Goal: Find specific page/section: Find specific page/section

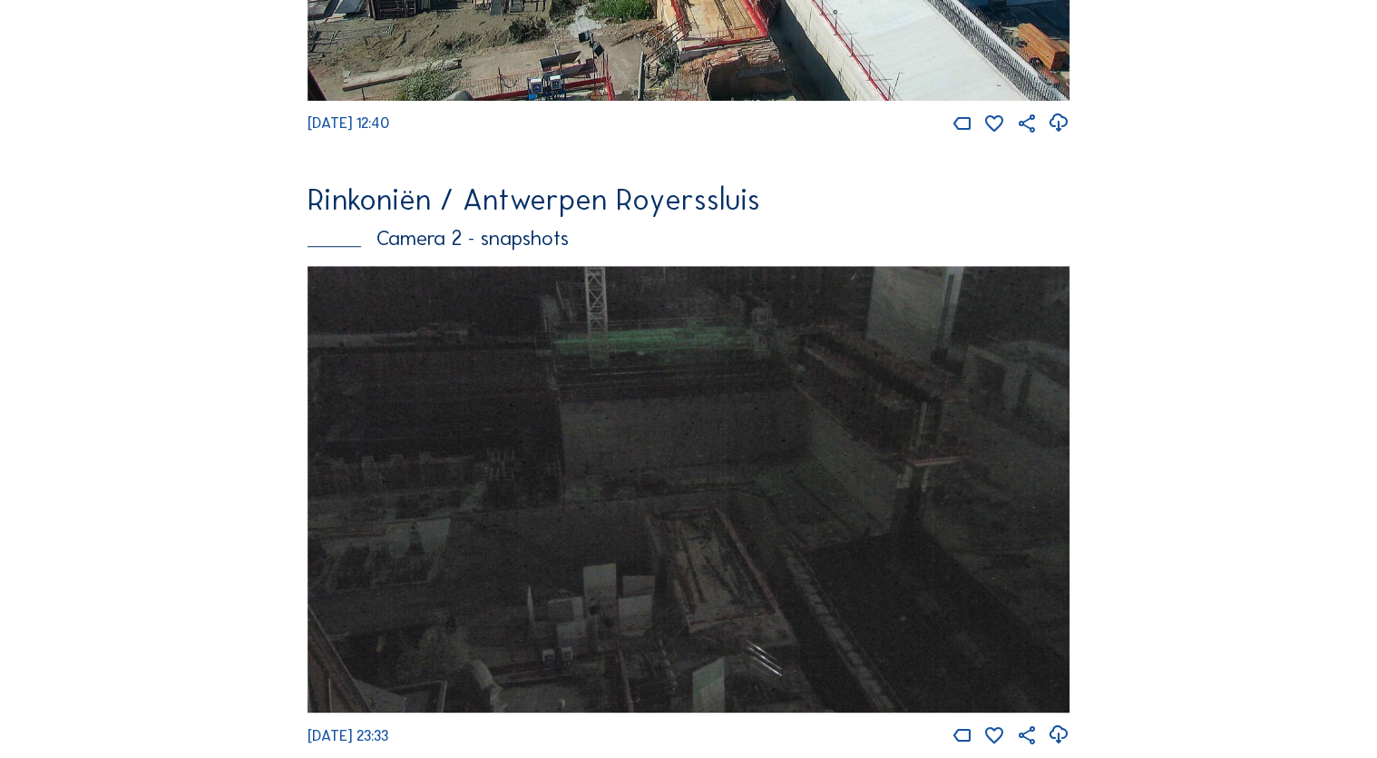
click at [715, 247] on div "Camera 2 - snapshots" at bounding box center [688, 238] width 761 height 21
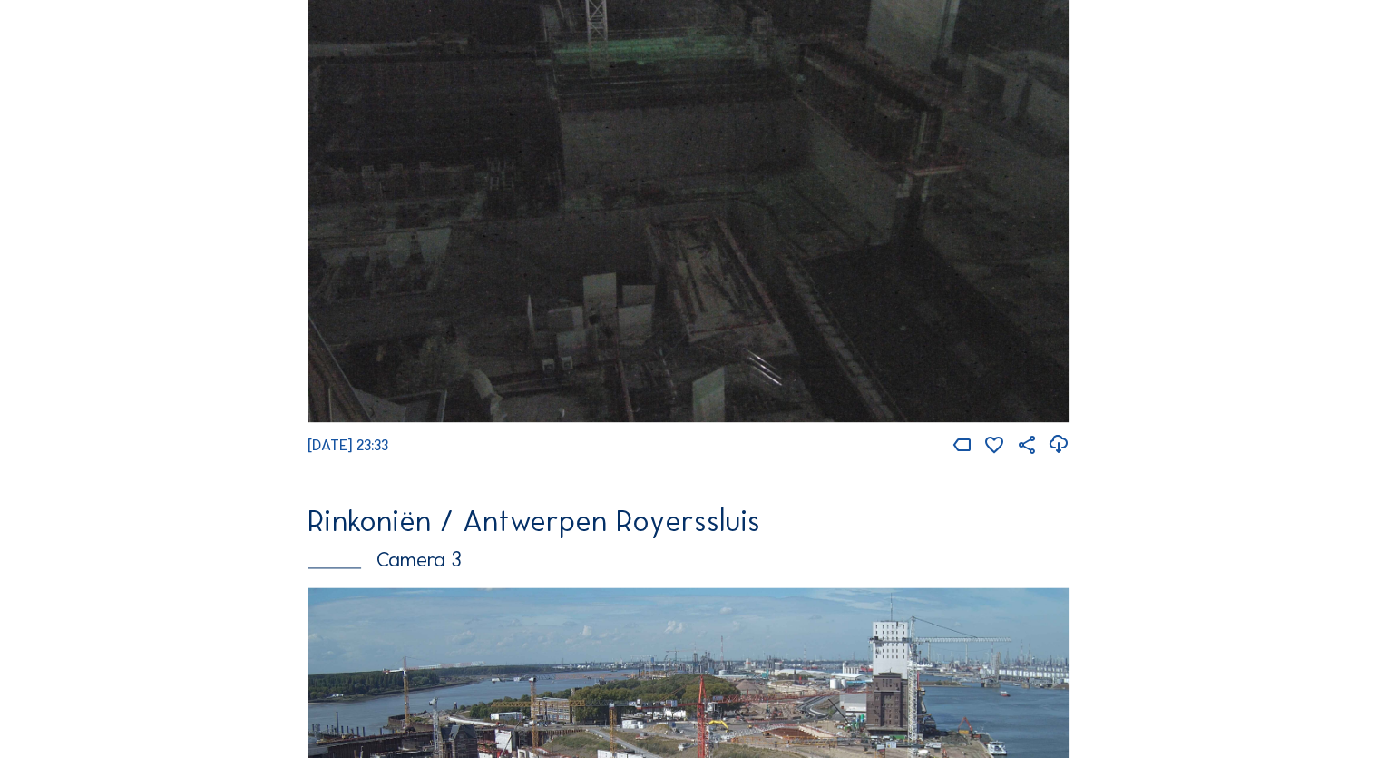
scroll to position [994, 0]
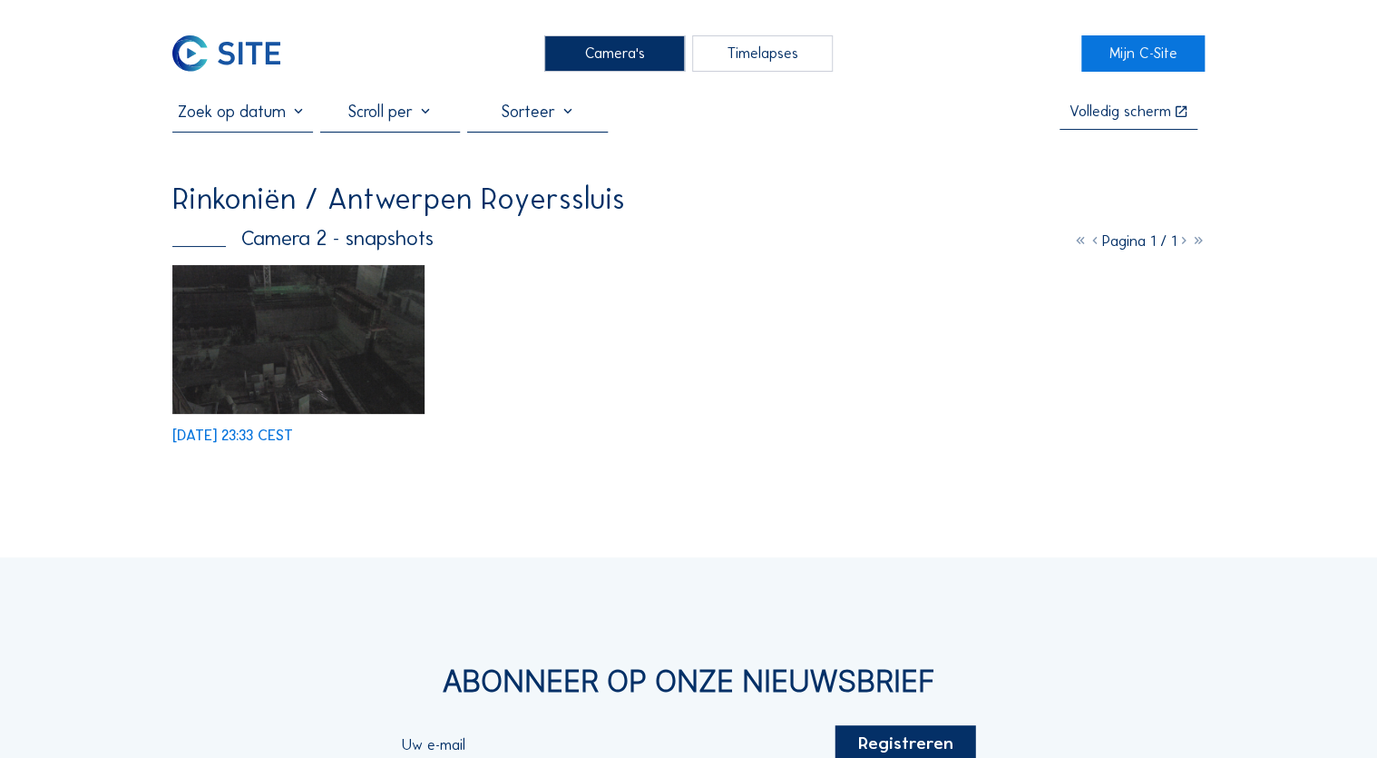
click at [616, 50] on div "Camera's" at bounding box center [614, 53] width 141 height 36
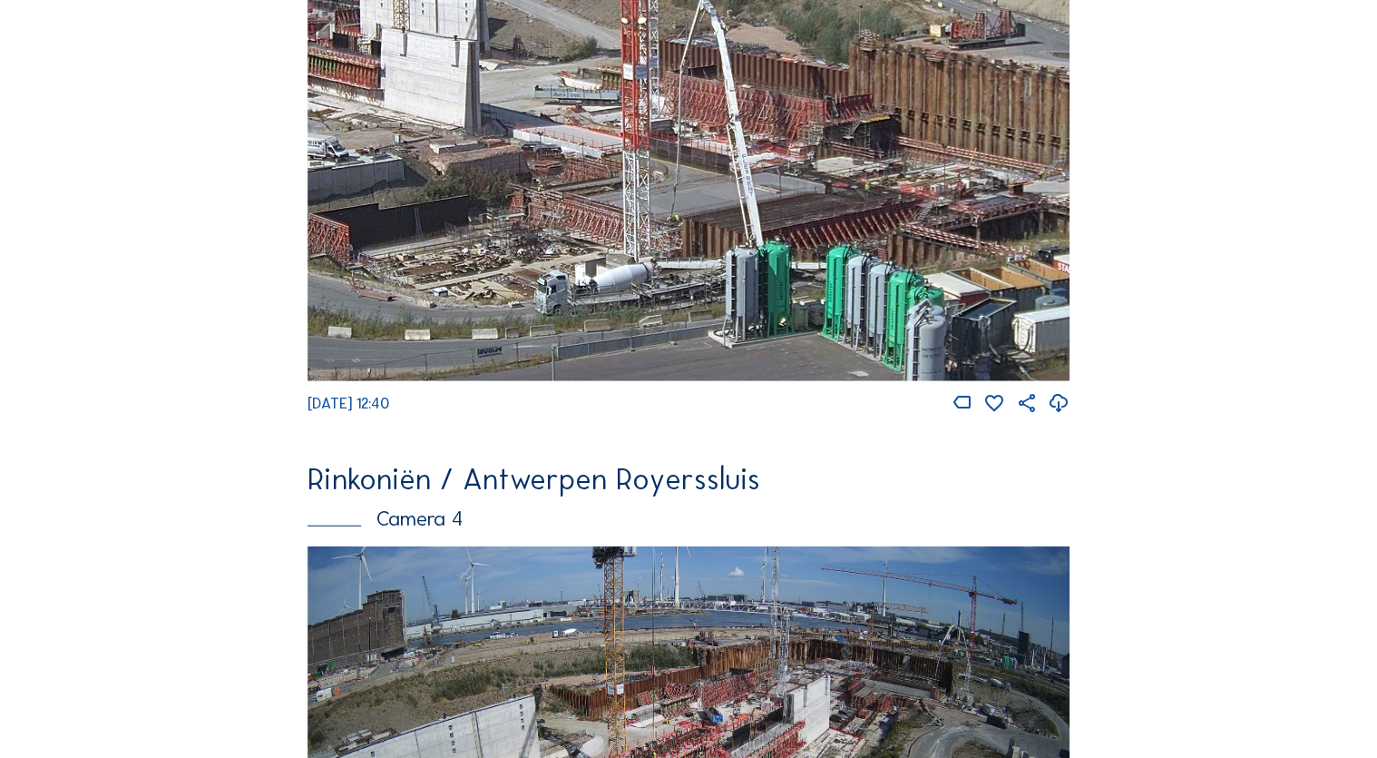
scroll to position [2124, 0]
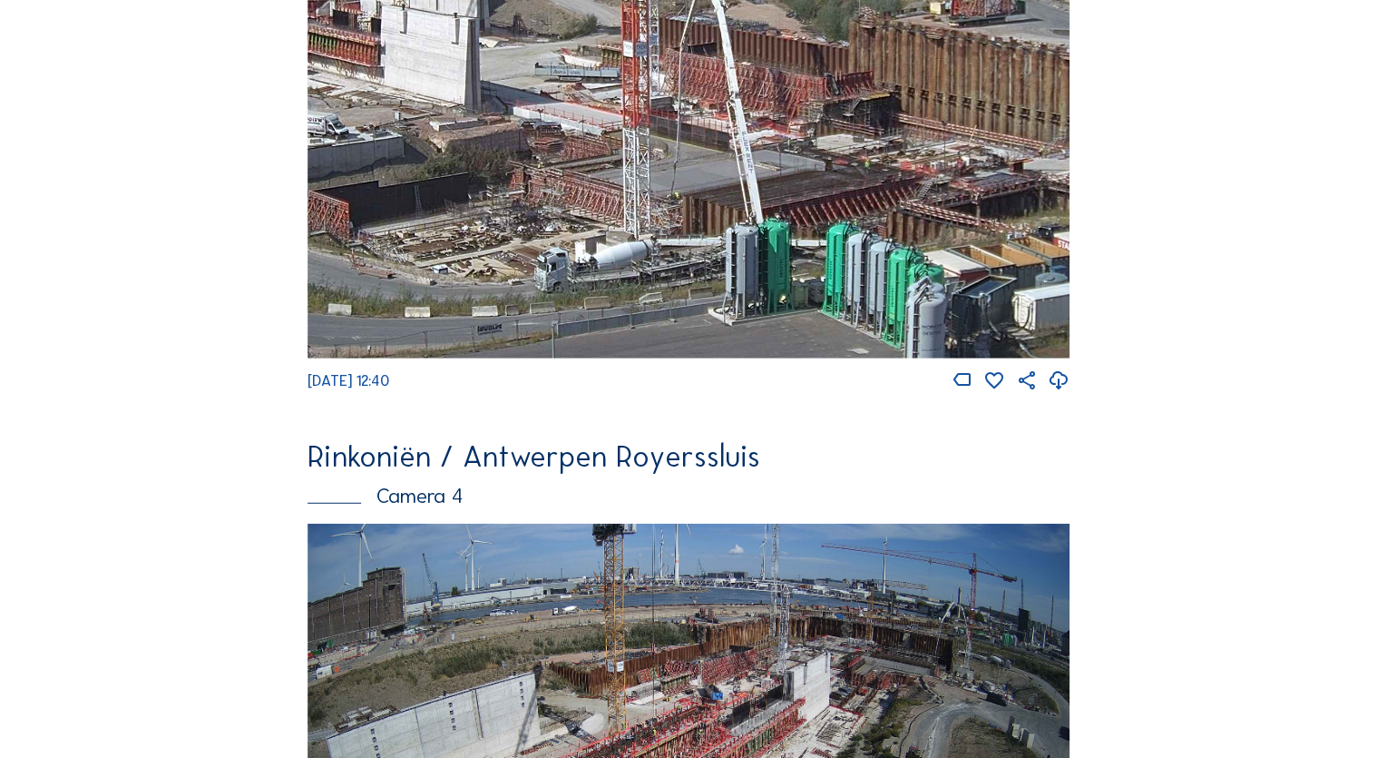
drag, startPoint x: 738, startPoint y: 239, endPoint x: 707, endPoint y: 283, distance: 53.9
click at [738, 240] on img at bounding box center [688, 144] width 761 height 428
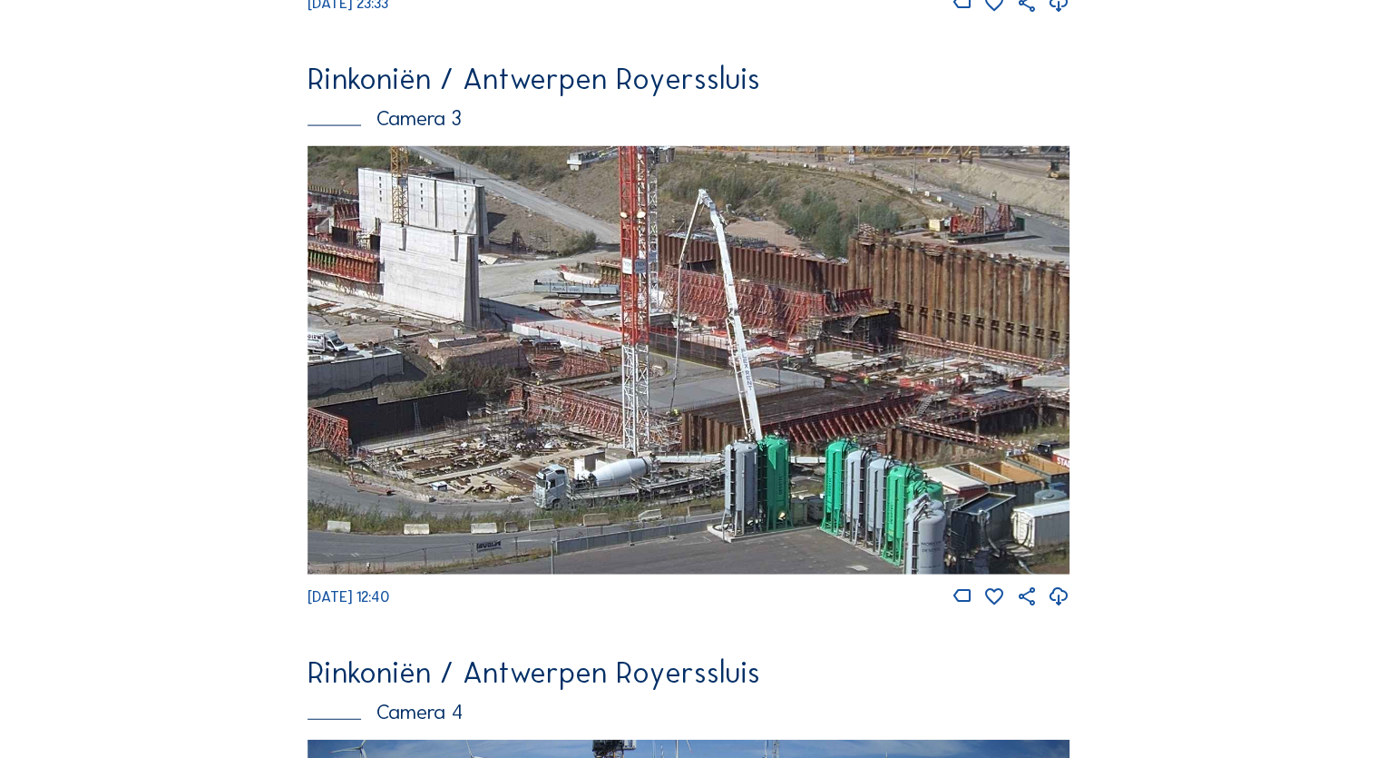
scroll to position [1906, 0]
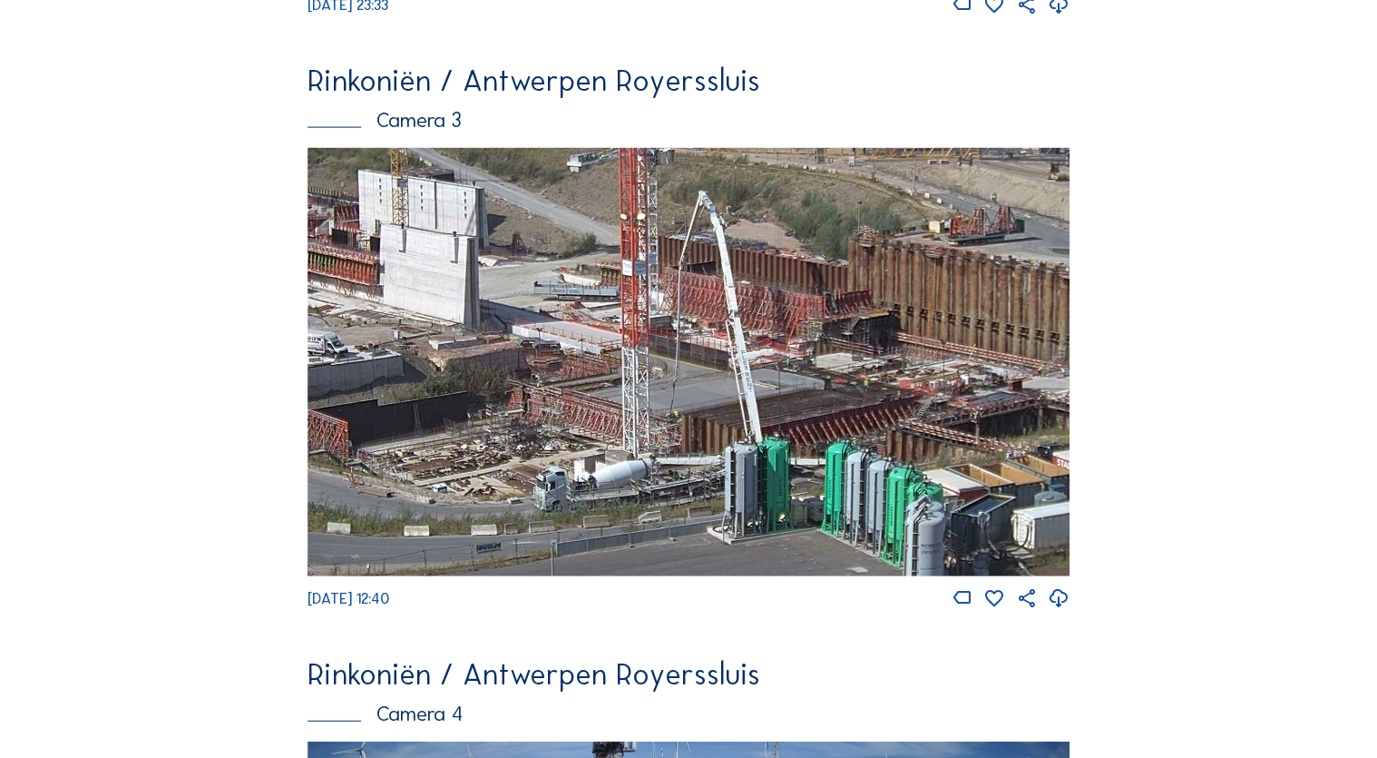
click at [678, 331] on img at bounding box center [688, 362] width 761 height 428
click at [694, 349] on img at bounding box center [688, 362] width 761 height 428
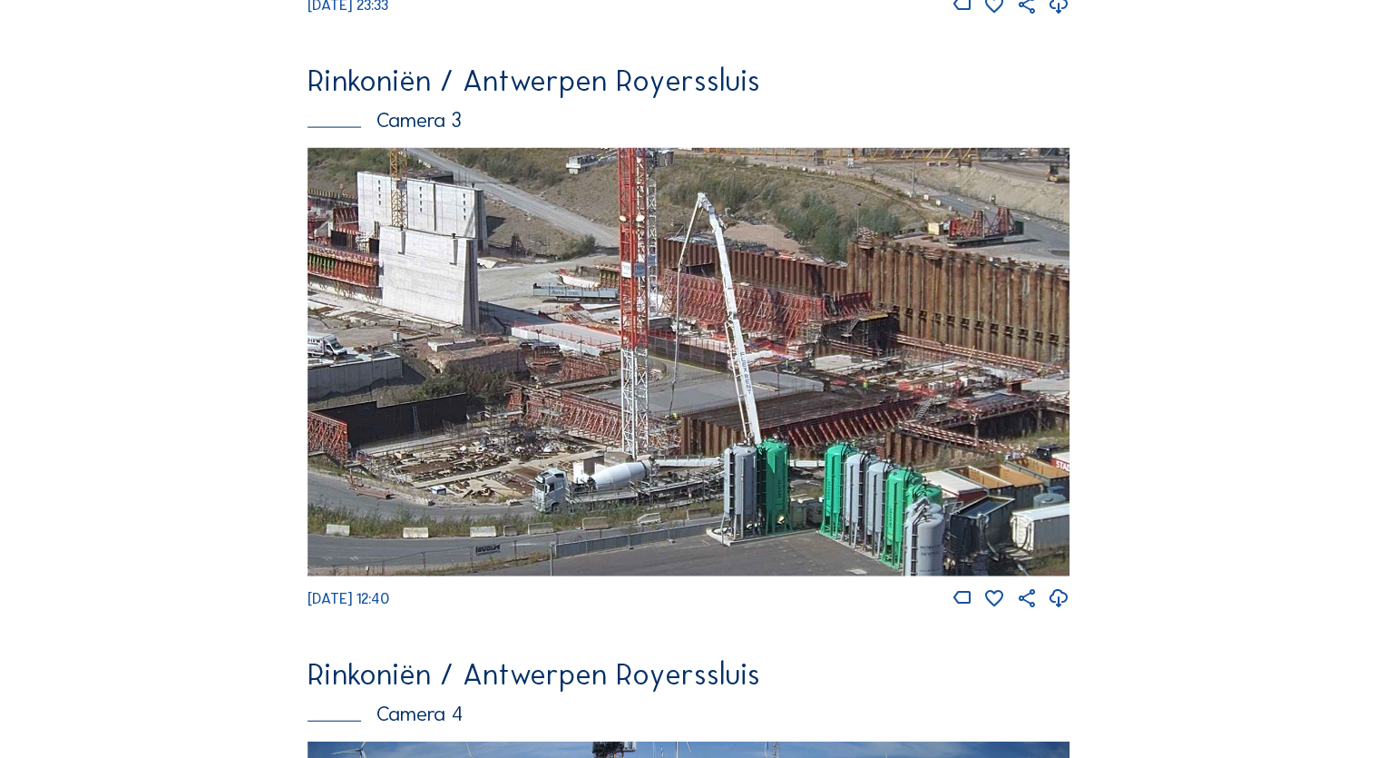
click at [694, 349] on img at bounding box center [688, 362] width 761 height 428
click at [982, 459] on img at bounding box center [688, 362] width 761 height 428
click at [980, 459] on img at bounding box center [688, 362] width 761 height 428
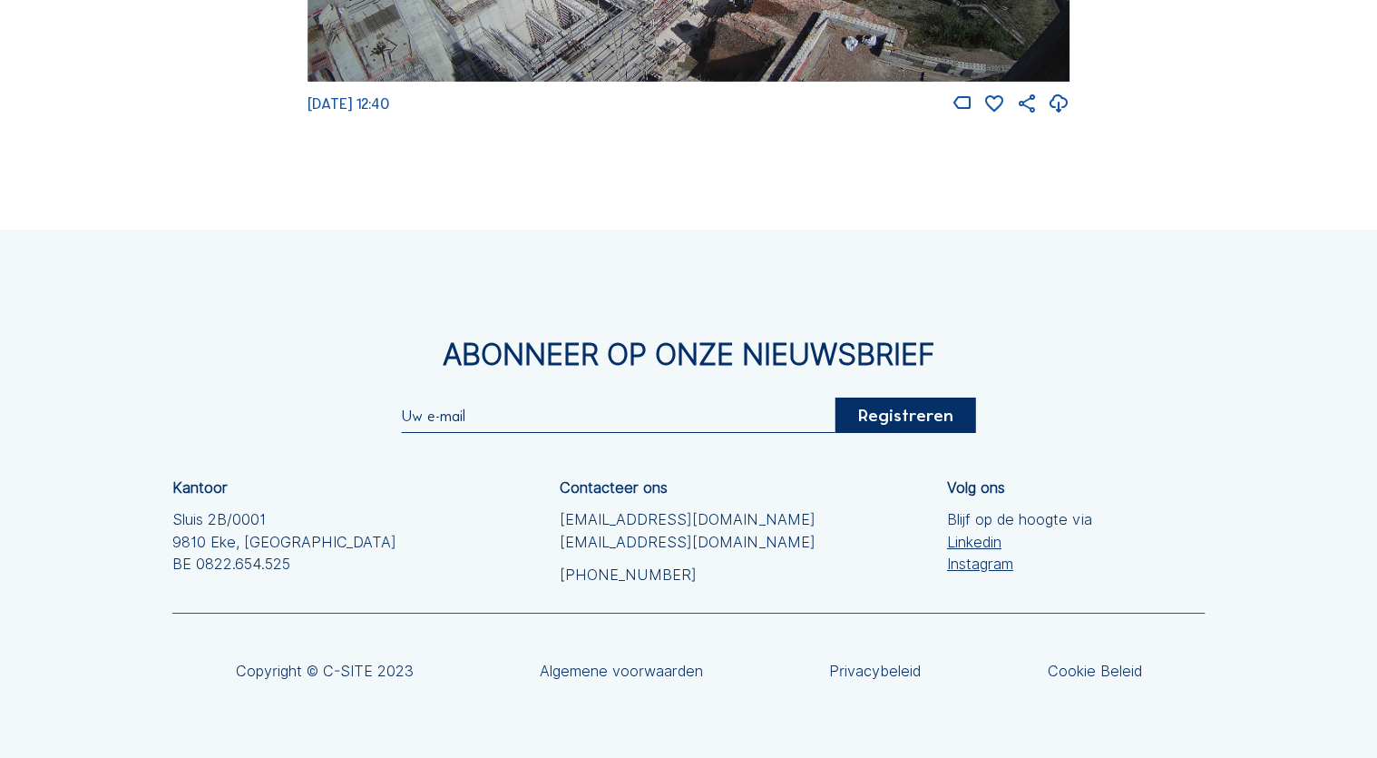
scroll to position [2995, 0]
